Goal: Task Accomplishment & Management: Manage account settings

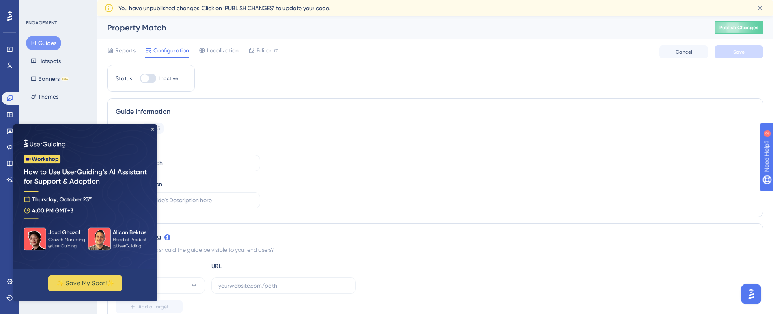
click at [50, 43] on button "Guides" at bounding box center [43, 43] width 35 height 15
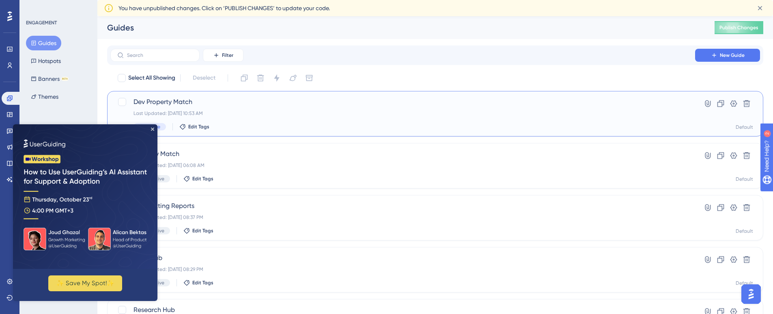
click at [176, 100] on span "Dev Property Match" at bounding box center [402, 102] width 538 height 10
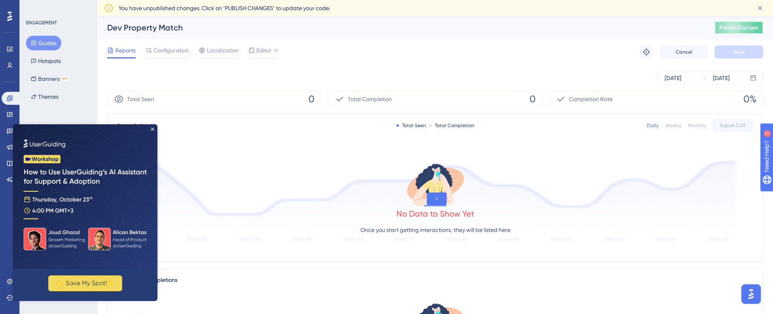
click at [734, 24] on span "Publish Changes" at bounding box center [738, 27] width 39 height 6
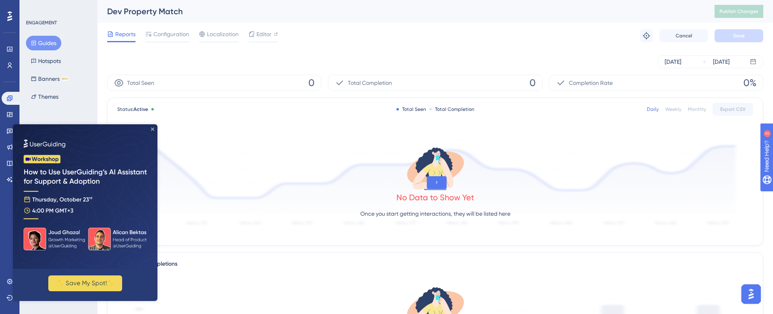
click at [153, 128] on icon "Close Preview" at bounding box center [152, 128] width 3 height 3
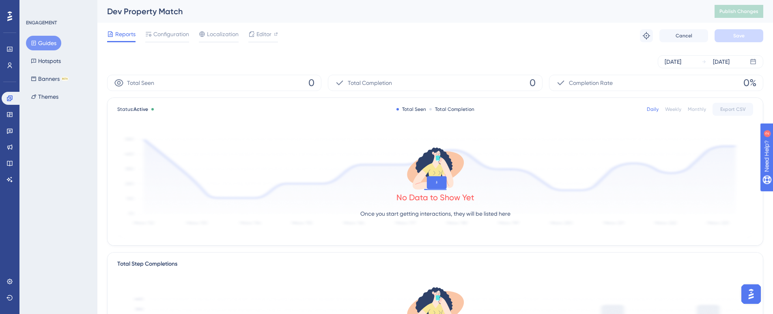
click at [47, 42] on button "Guides" at bounding box center [43, 43] width 35 height 15
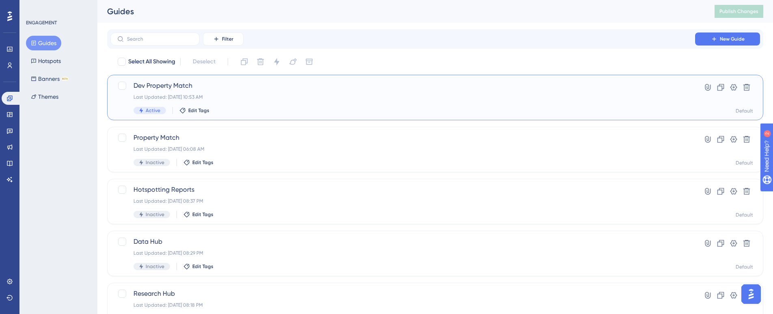
click at [155, 111] on span "Active" at bounding box center [153, 110] width 15 height 6
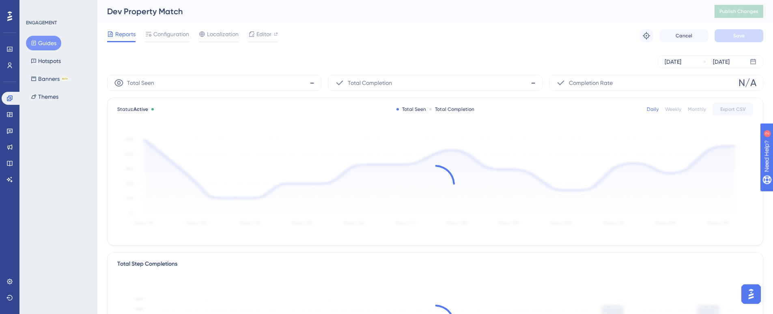
click at [155, 111] on div "Status: Active" at bounding box center [137, 109] width 40 height 6
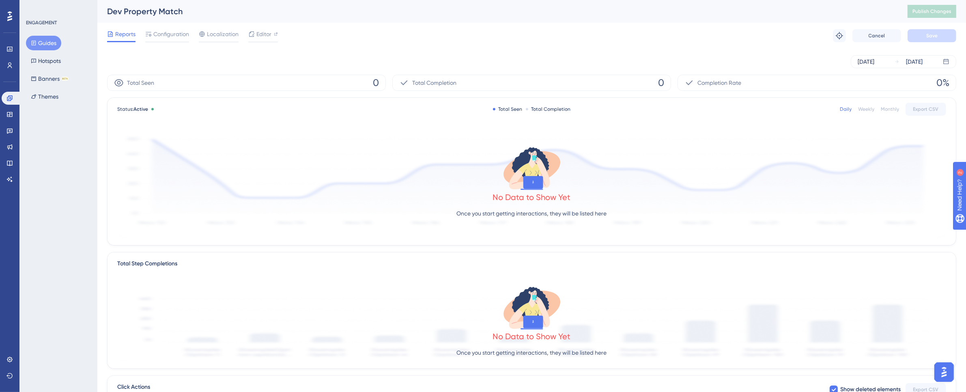
drag, startPoint x: 419, startPoint y: 154, endPoint x: 48, endPoint y: 206, distance: 374.4
click at [48, 206] on div "ENGAGEMENT Guides Hotspots Banners BETA Themes" at bounding box center [58, 196] width 78 height 392
click at [28, 41] on button "Guides" at bounding box center [43, 43] width 35 height 15
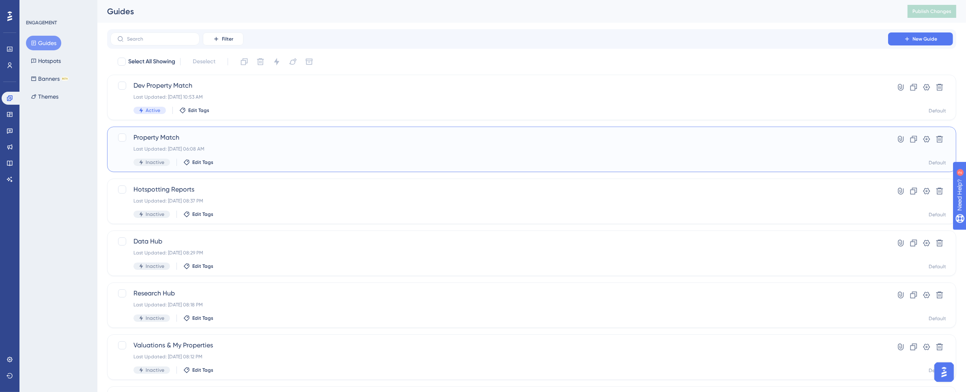
click at [160, 136] on span "Property Match" at bounding box center [499, 138] width 732 height 10
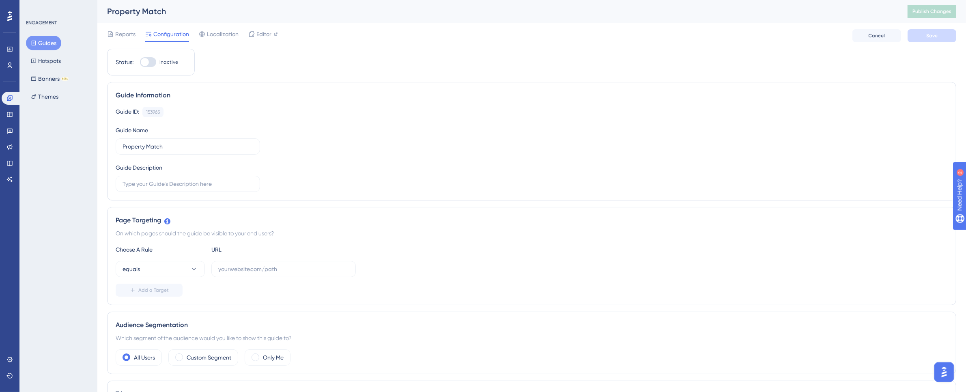
click at [44, 43] on button "Guides" at bounding box center [43, 43] width 35 height 15
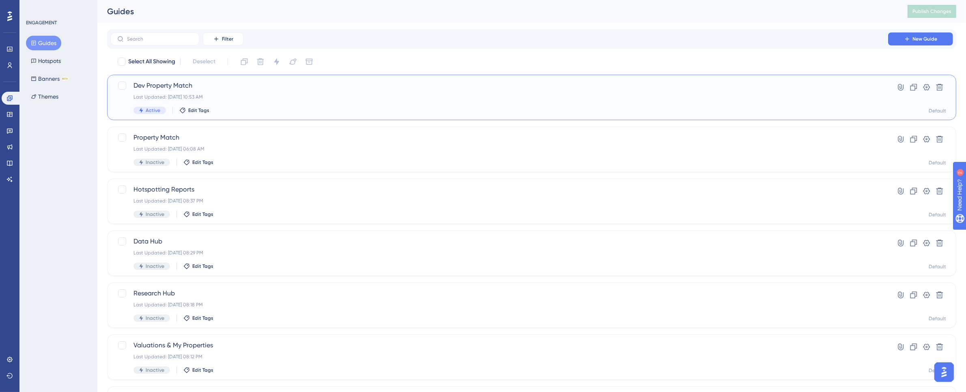
click at [153, 86] on span "Dev Property Match" at bounding box center [499, 86] width 732 height 10
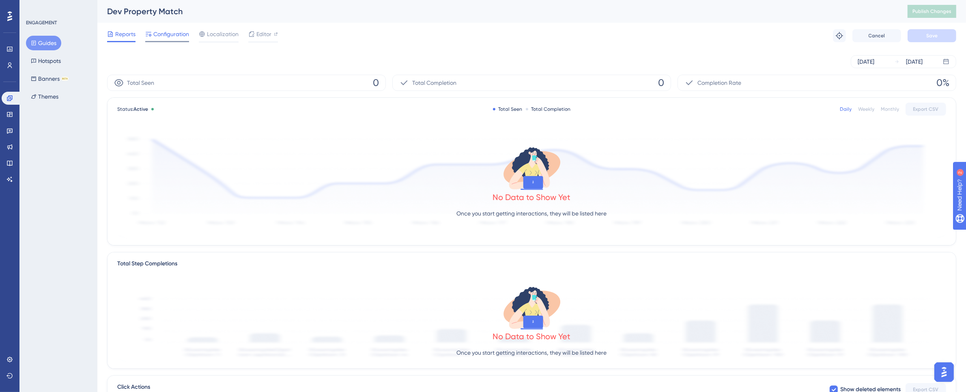
click at [170, 35] on span "Configuration" at bounding box center [171, 34] width 36 height 10
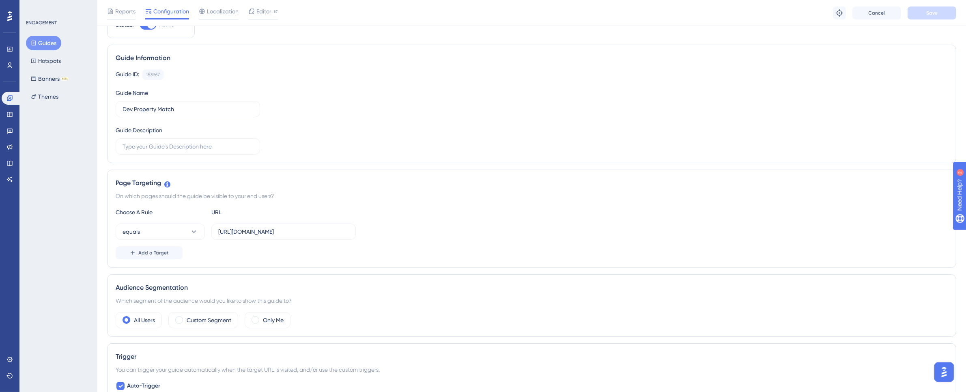
scroll to position [61, 0]
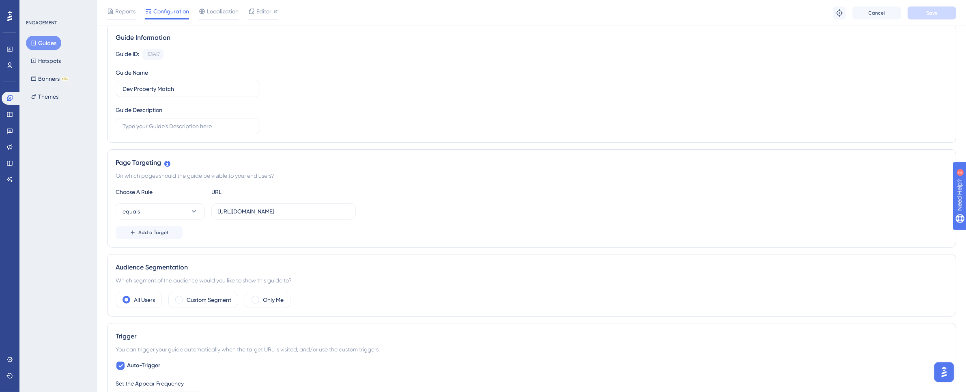
click at [779, 177] on div "On which pages should the guide be visible to your end users?" at bounding box center [532, 176] width 832 height 10
